Goal: Task Accomplishment & Management: Complete application form

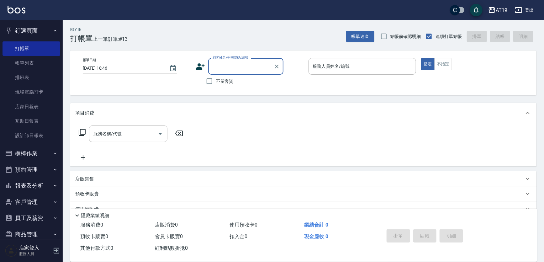
drag, startPoint x: 216, startPoint y: 58, endPoint x: 222, endPoint y: 53, distance: 6.9
click at [218, 57] on label "顧客姓名/手機號碼/編號" at bounding box center [230, 57] width 36 height 5
click at [218, 61] on input "顧客姓名/手機號碼/編號" at bounding box center [241, 66] width 60 height 11
type input "HAZEL/0981459708/01007"
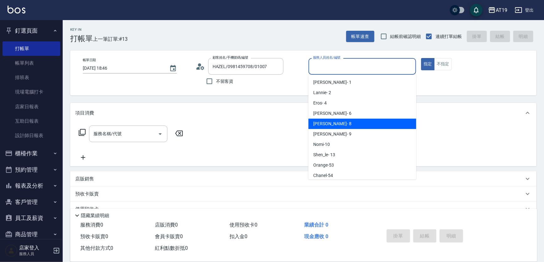
type input "[PERSON_NAME]- 8"
type button "true"
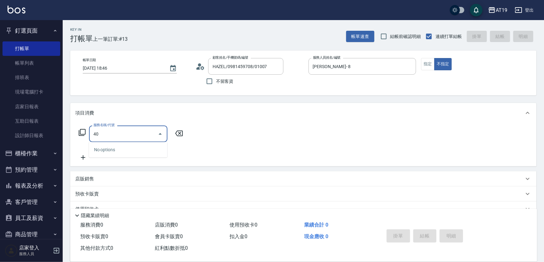
type input "401"
type input "30"
type input "401"
type input "[DATE] 19:54"
type input "0"
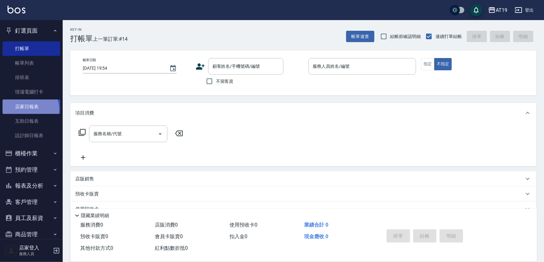
click at [28, 109] on link "店家日報表" at bounding box center [32, 106] width 58 height 14
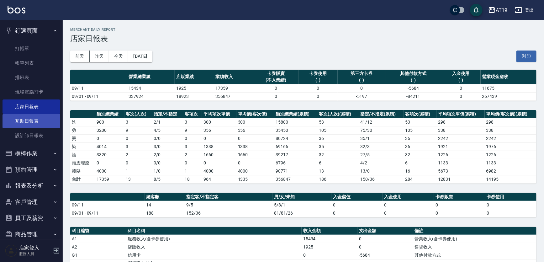
click at [33, 121] on link "互助日報表" at bounding box center [32, 121] width 58 height 14
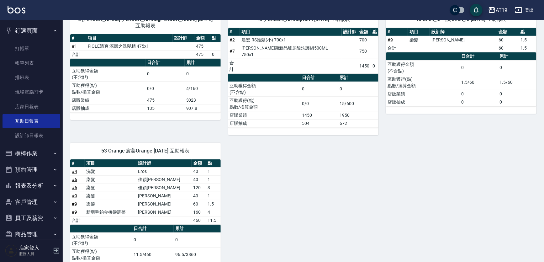
scroll to position [98, 0]
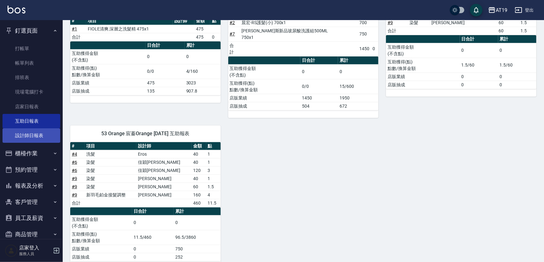
click at [37, 134] on link "設計師日報表" at bounding box center [32, 135] width 58 height 14
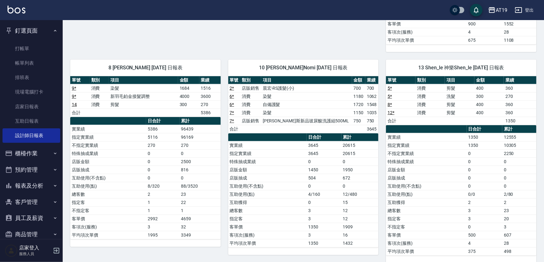
scroll to position [244, 0]
